Goal: Task Accomplishment & Management: Manage account settings

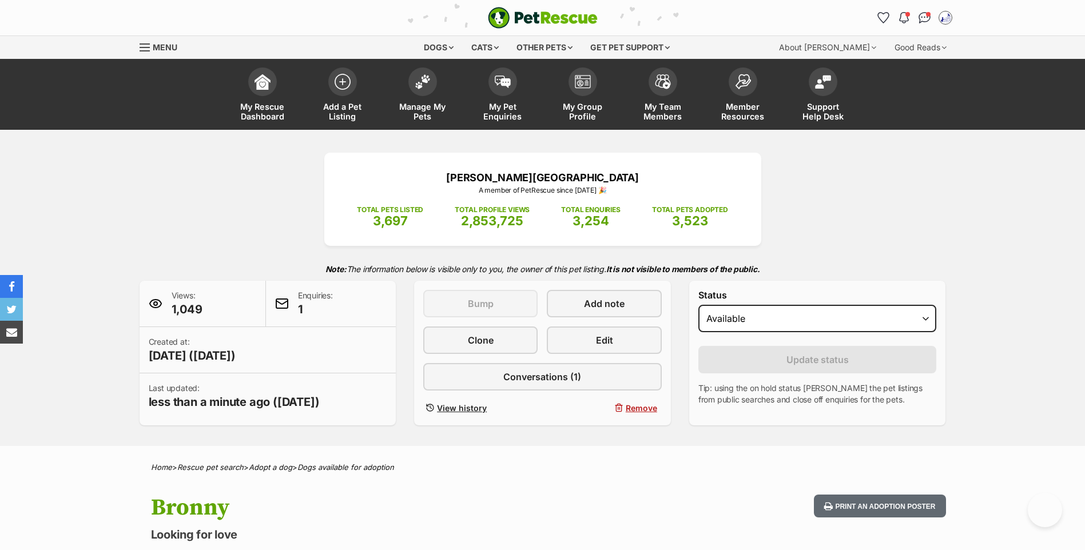
select select "active"
click at [417, 80] on img at bounding box center [423, 78] width 16 height 15
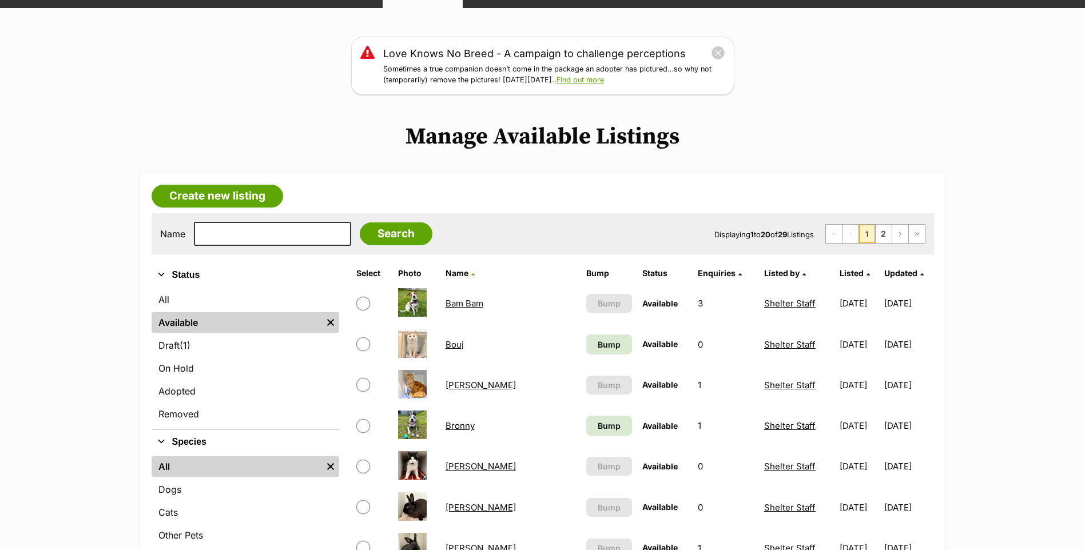
scroll to position [244, 0]
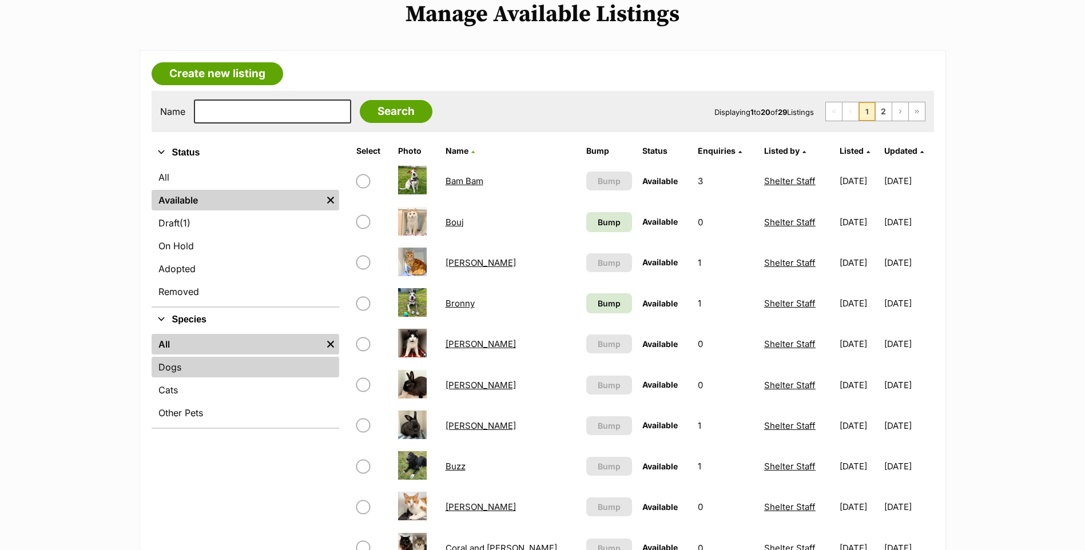
click at [189, 377] on link "Dogs" at bounding box center [246, 367] width 188 height 21
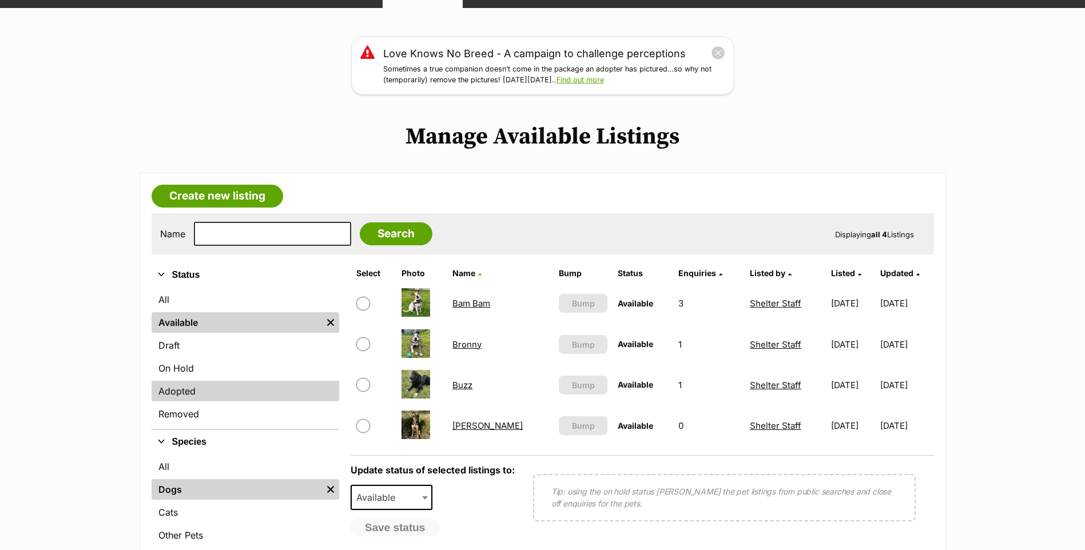
scroll to position [366, 0]
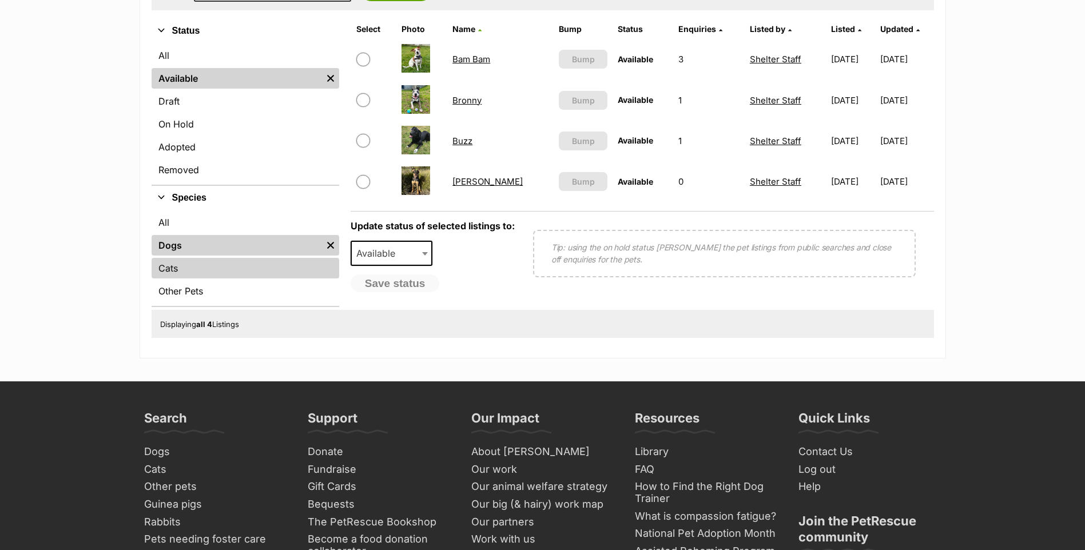
click at [218, 279] on link "Cats" at bounding box center [246, 268] width 188 height 21
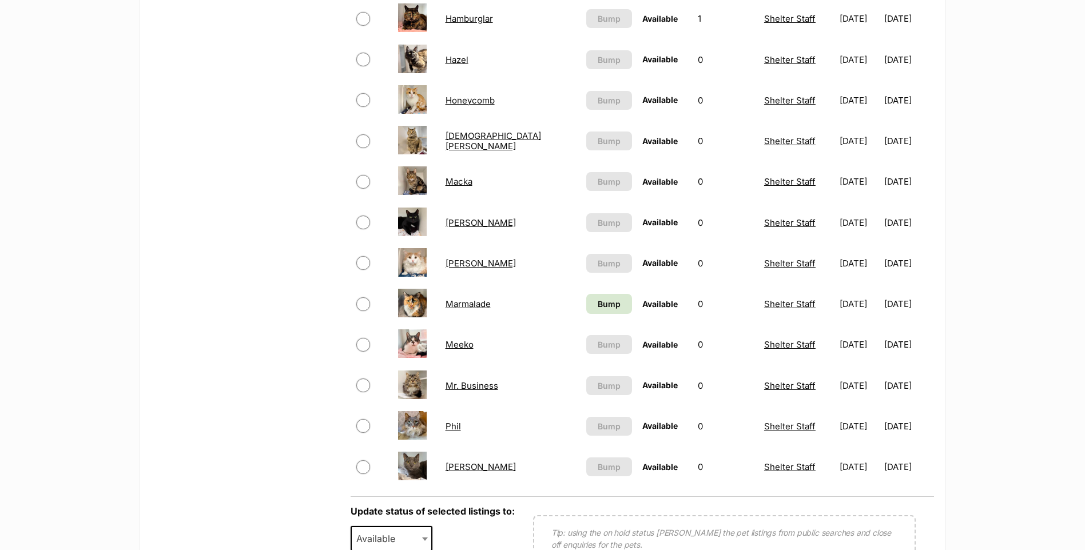
scroll to position [977, 0]
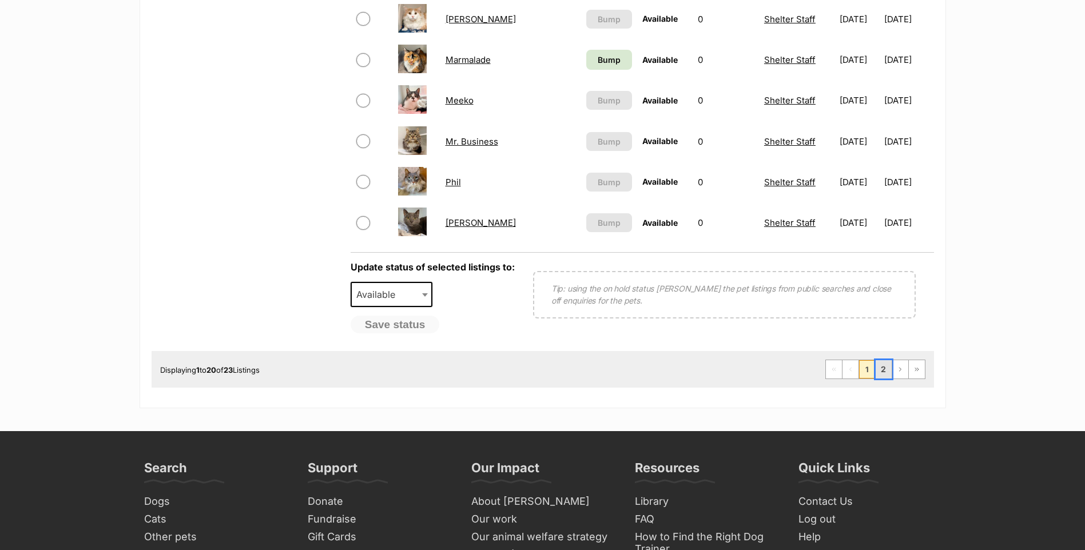
click at [879, 378] on link "2" at bounding box center [884, 369] width 16 height 18
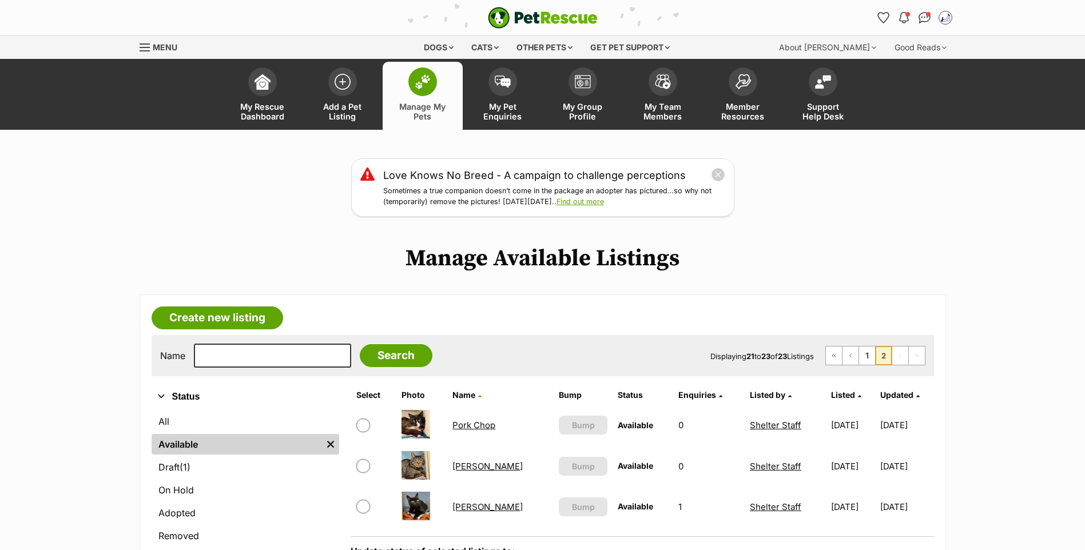
scroll to position [244, 0]
